Goal: Task Accomplishment & Management: Use online tool/utility

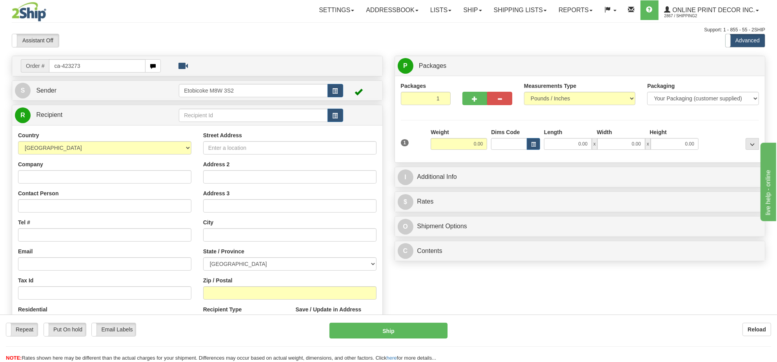
type input "ca-423273"
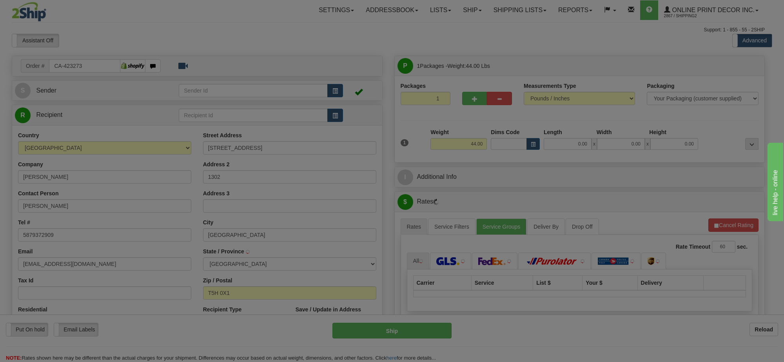
type input "[GEOGRAPHIC_DATA]"
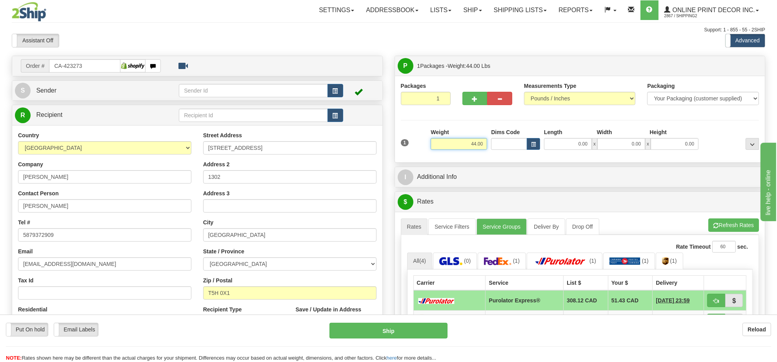
click at [478, 144] on input "44.00" at bounding box center [459, 144] width 56 height 12
type input "17.00"
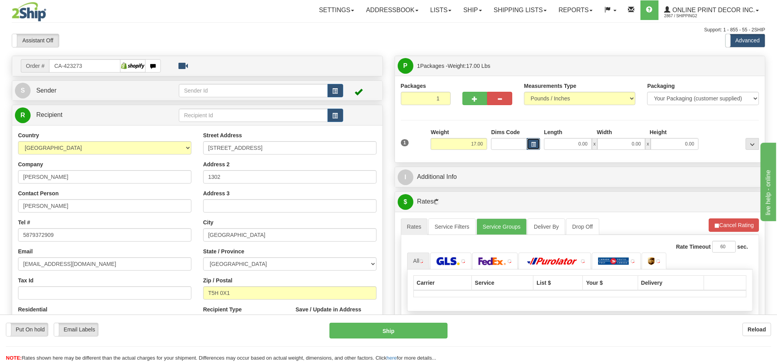
click at [528, 140] on button "button" at bounding box center [533, 144] width 13 height 12
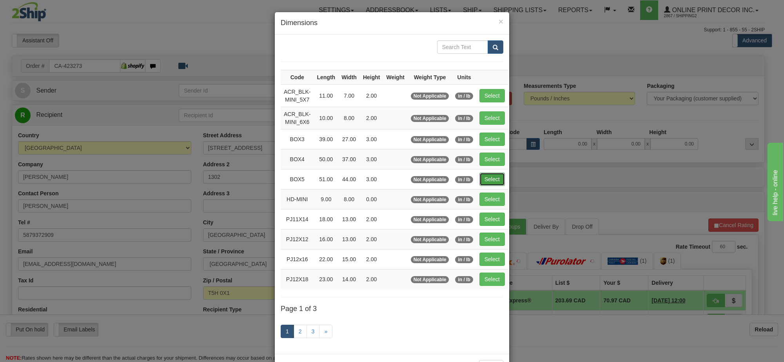
click at [491, 175] on button "Select" at bounding box center [492, 179] width 25 height 13
type input "BOX5"
type input "51.00"
type input "44.00"
type input "3.00"
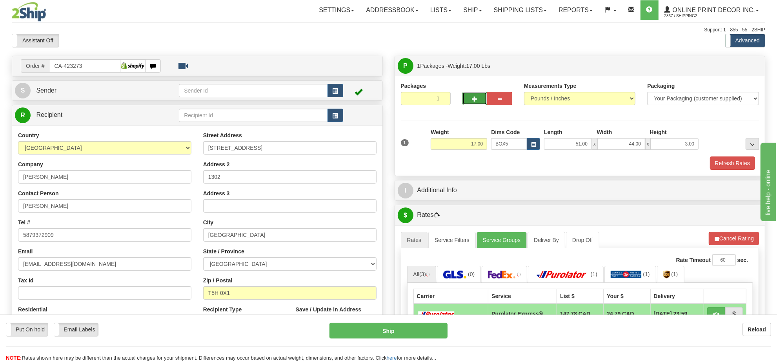
click at [469, 99] on button "button" at bounding box center [474, 98] width 25 height 13
radio input "true"
type input "2"
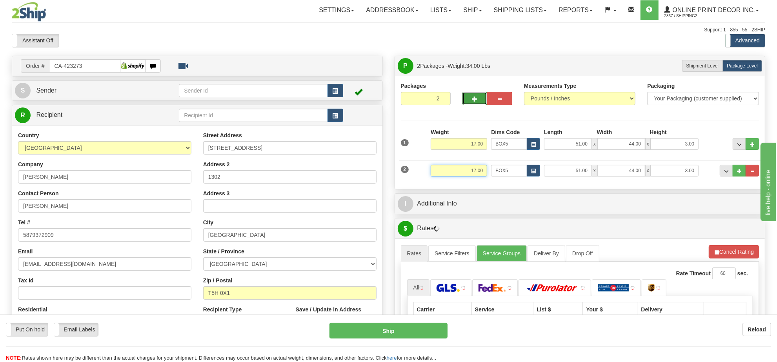
click at [480, 168] on input "17.00" at bounding box center [459, 171] width 56 height 12
click at [479, 169] on input "17.00" at bounding box center [459, 171] width 56 height 12
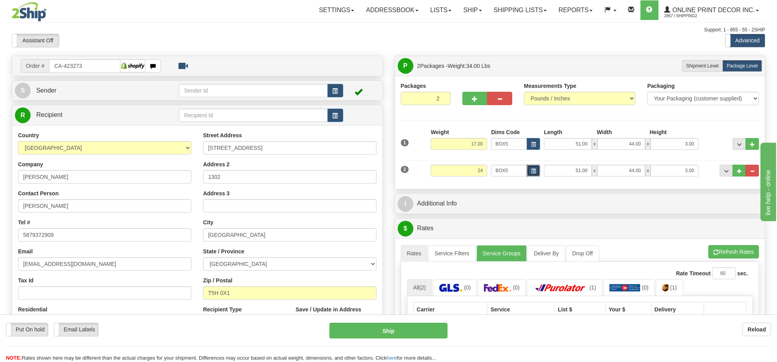
type input "24.00"
click at [536, 167] on button "button" at bounding box center [533, 171] width 13 height 12
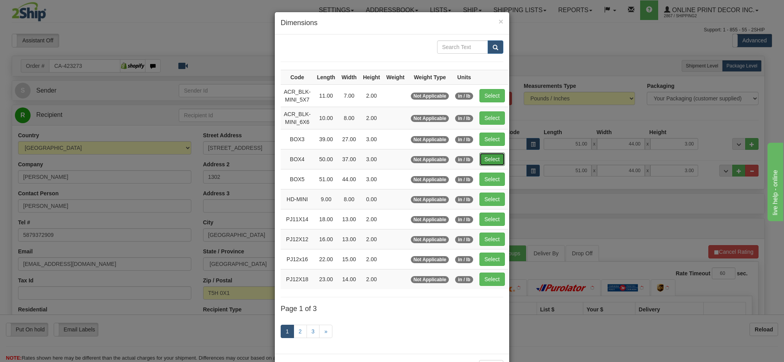
click at [492, 161] on button "Select" at bounding box center [492, 159] width 25 height 13
type input "BOX4"
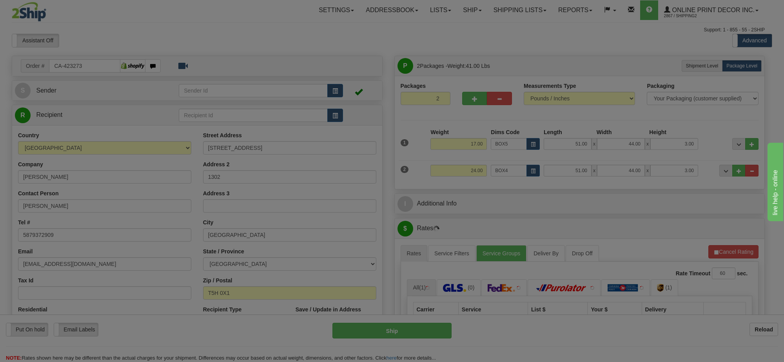
type input "50.00"
type input "37.00"
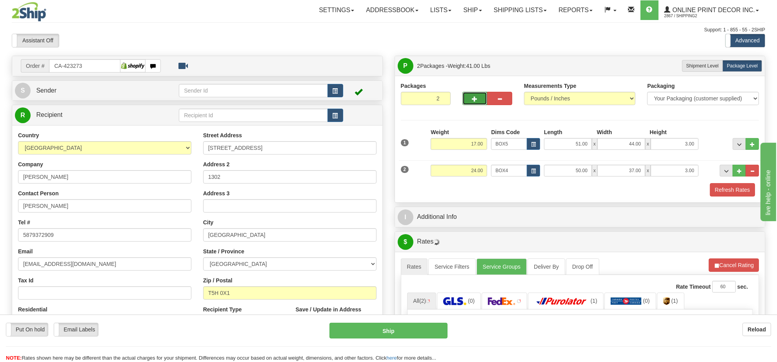
click at [483, 100] on button "button" at bounding box center [474, 98] width 25 height 13
type input "3"
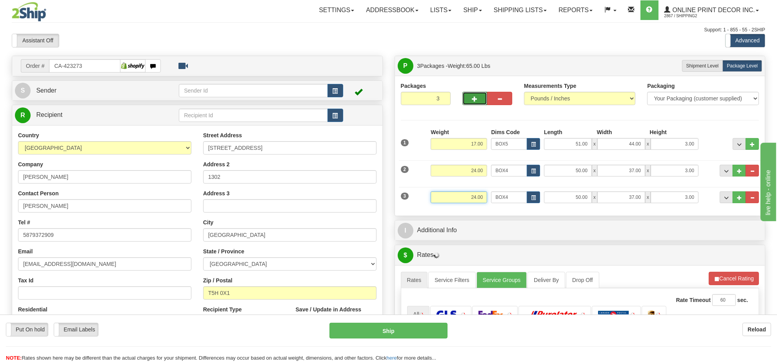
click at [472, 199] on input "24.00" at bounding box center [459, 197] width 56 height 12
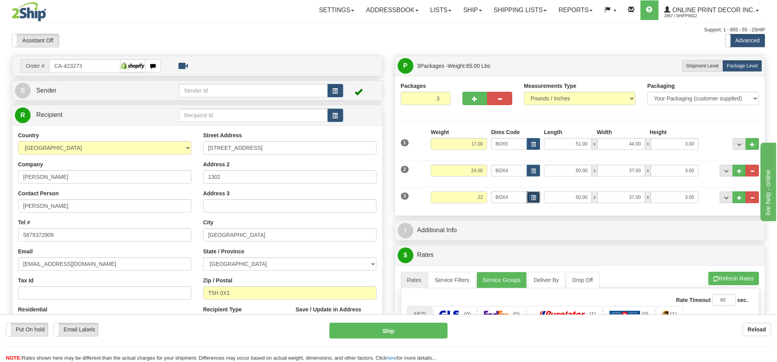
type input "22.00"
click at [535, 200] on span "button" at bounding box center [533, 198] width 5 height 4
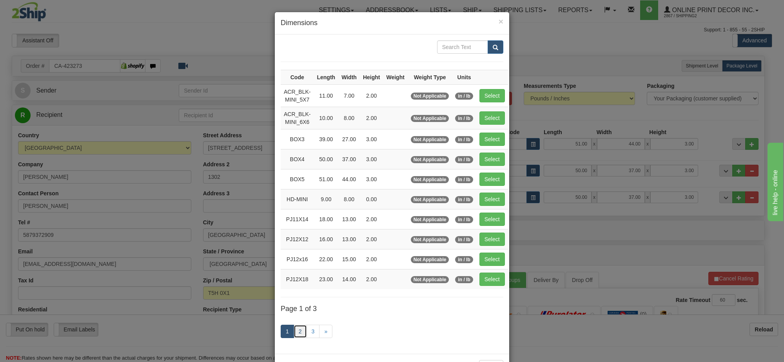
click at [300, 336] on link "2" at bounding box center [300, 331] width 13 height 13
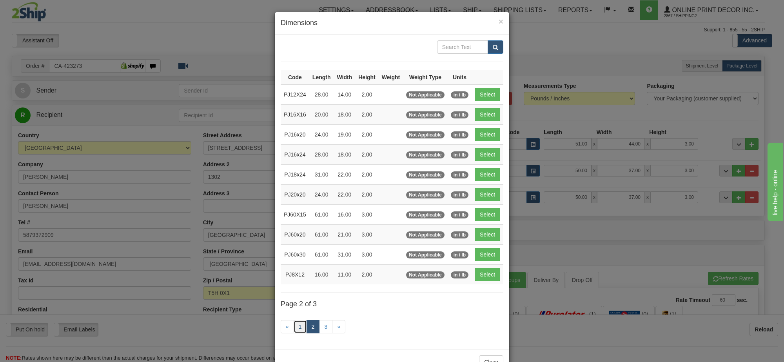
click at [301, 327] on link "1" at bounding box center [300, 326] width 13 height 13
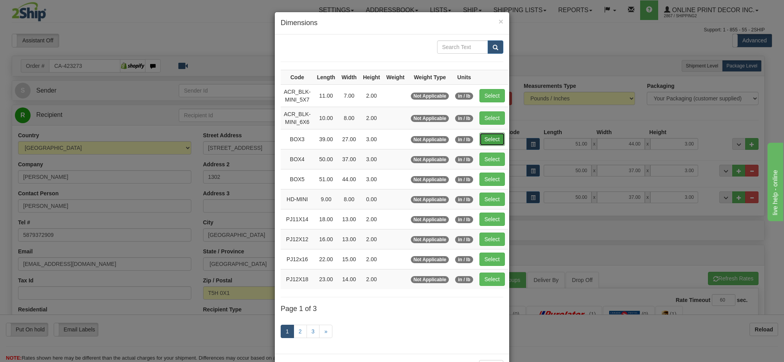
click at [481, 142] on button "Select" at bounding box center [492, 139] width 25 height 13
type input "BOX3"
type input "39.00"
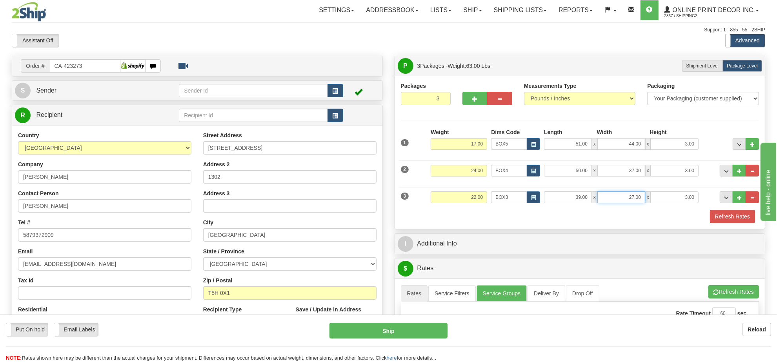
click at [623, 198] on input "27.00" at bounding box center [621, 197] width 48 height 12
type input "39.00"
click at [746, 293] on button "Refresh Rates" at bounding box center [733, 291] width 51 height 13
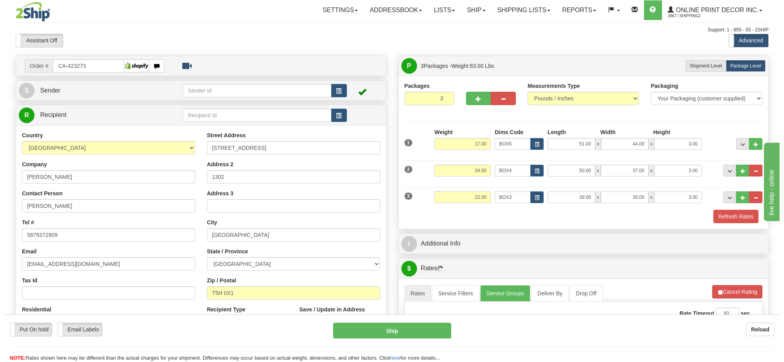
scroll to position [98, 0]
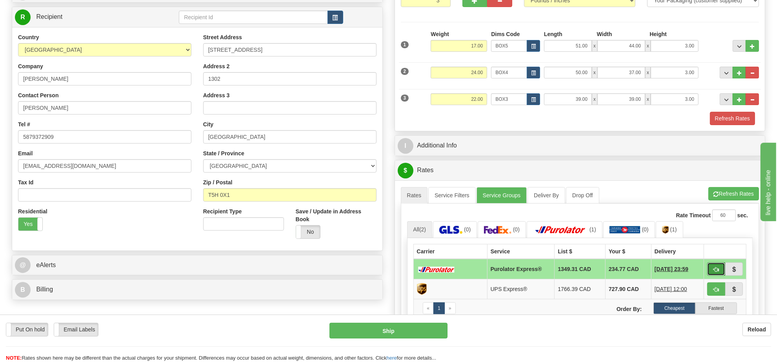
click at [718, 271] on span "button" at bounding box center [715, 269] width 5 height 5
type input "202"
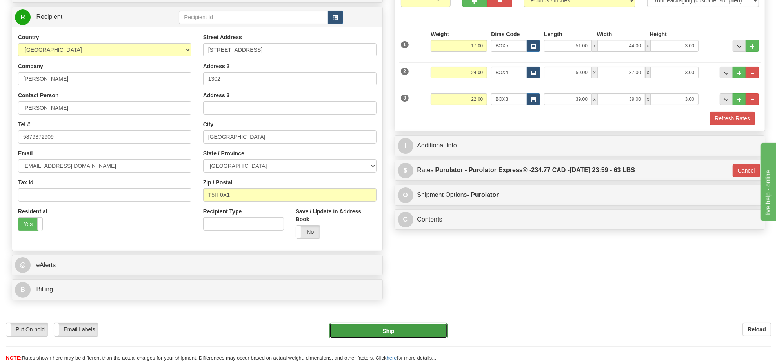
click at [425, 327] on button "Ship" at bounding box center [388, 331] width 118 height 16
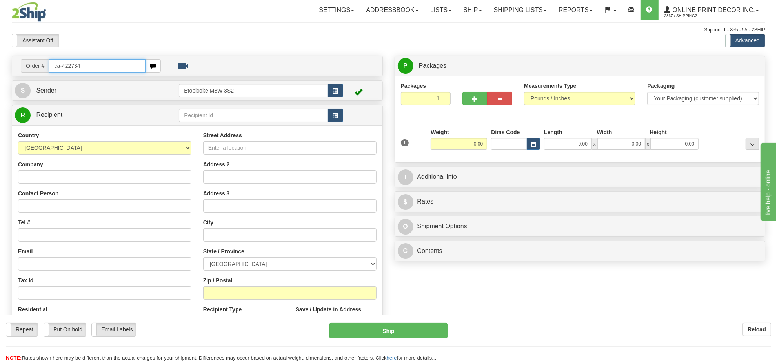
type input "ca-422734"
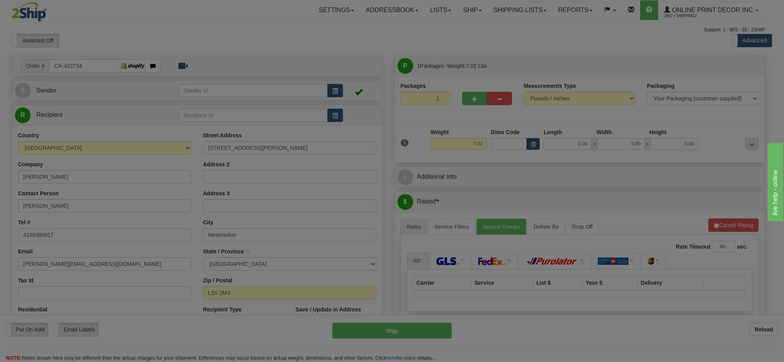
type input "NEWMARKET"
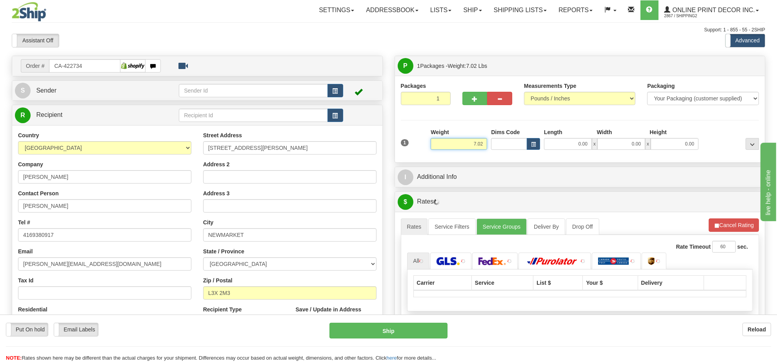
click at [471, 144] on input "7.02" at bounding box center [459, 144] width 56 height 12
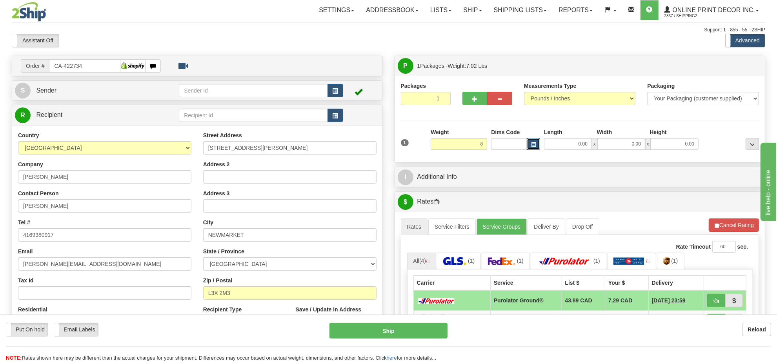
type input "8.00"
click at [531, 144] on span "button" at bounding box center [533, 144] width 5 height 4
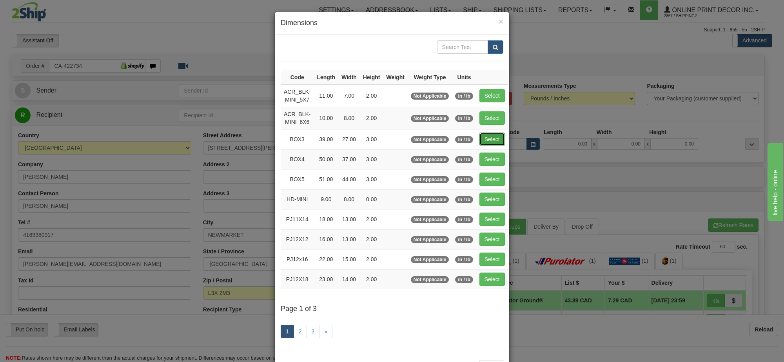
click at [491, 136] on button "Select" at bounding box center [492, 139] width 25 height 13
type input "BOX3"
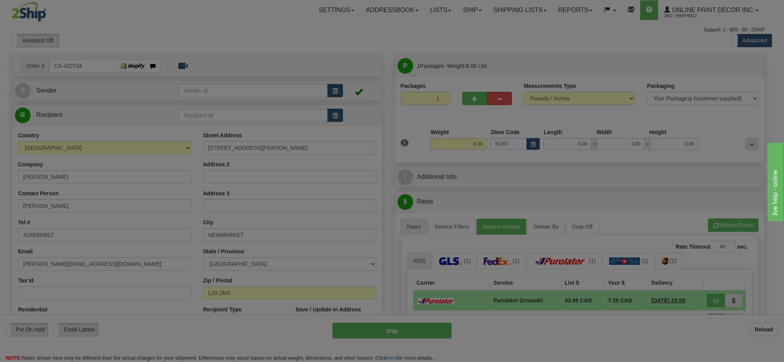
type input "39.00"
type input "27.00"
type input "3.00"
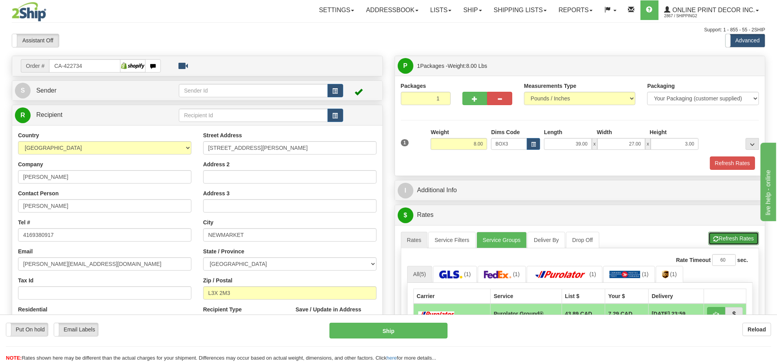
click at [752, 242] on button "Refresh Rates" at bounding box center [733, 238] width 51 height 13
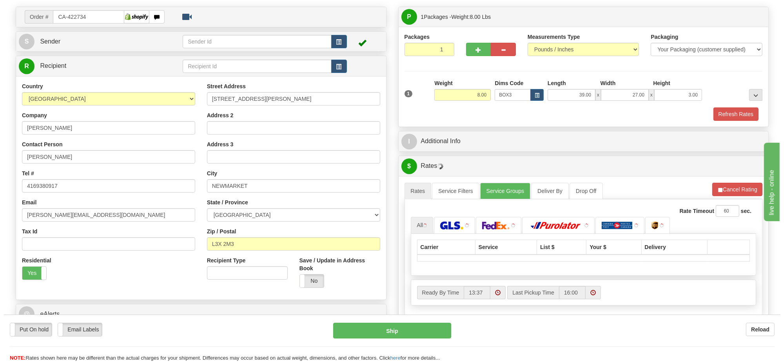
scroll to position [98, 0]
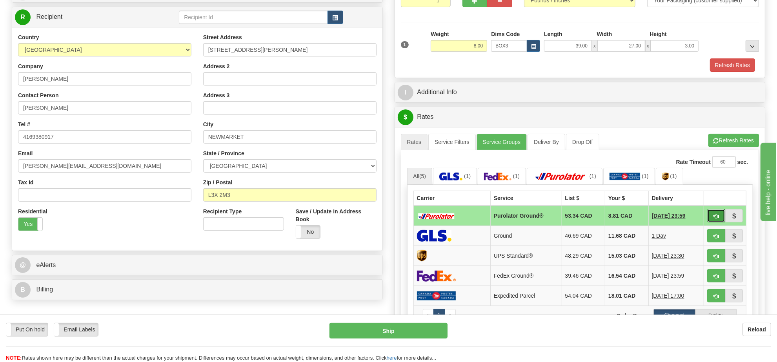
click at [721, 219] on button "button" at bounding box center [716, 215] width 18 height 13
type input "260"
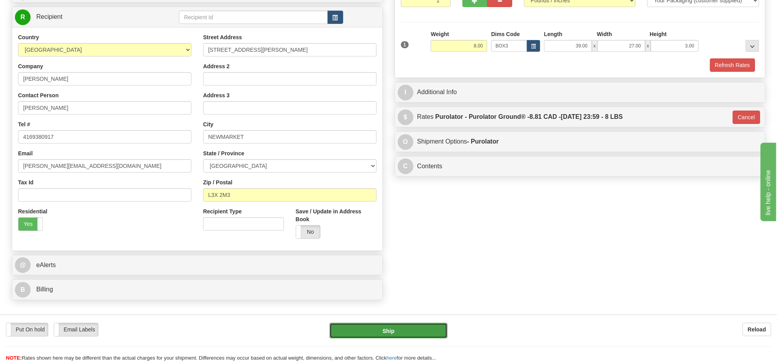
click at [426, 334] on button "Ship" at bounding box center [388, 331] width 118 height 16
